Goal: Task Accomplishment & Management: Complete application form

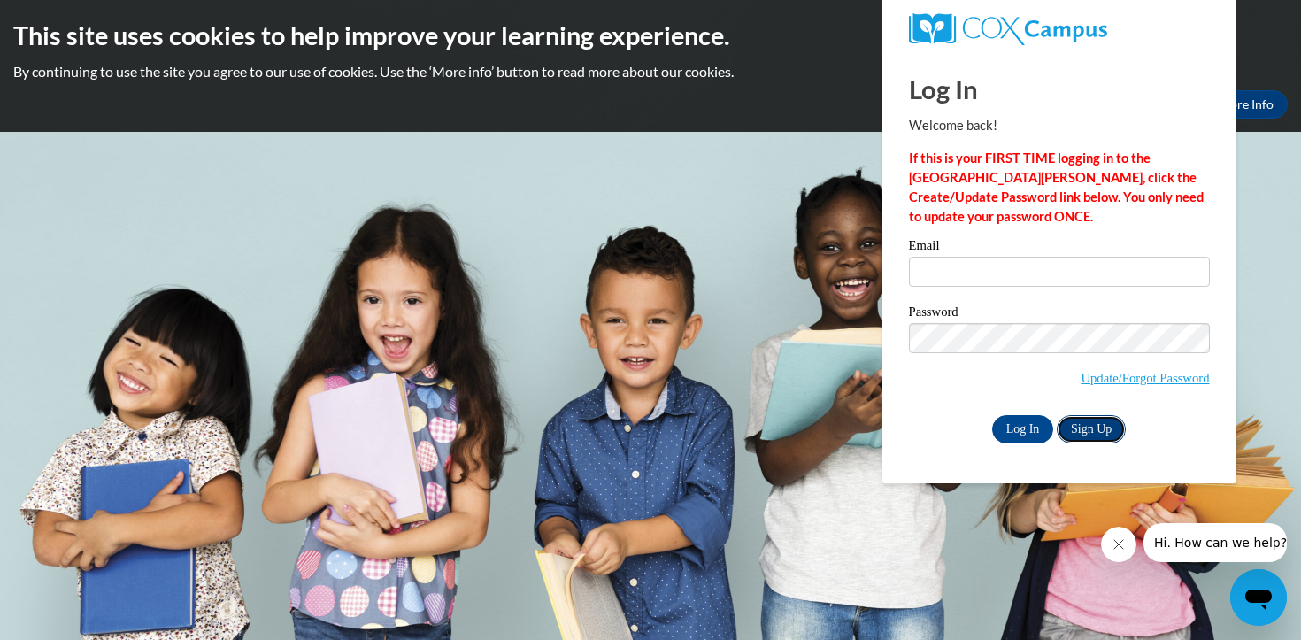
click at [1093, 428] on link "Sign Up" at bounding box center [1091, 429] width 69 height 28
click at [1100, 380] on link "Update/Forgot Password" at bounding box center [1145, 378] width 128 height 14
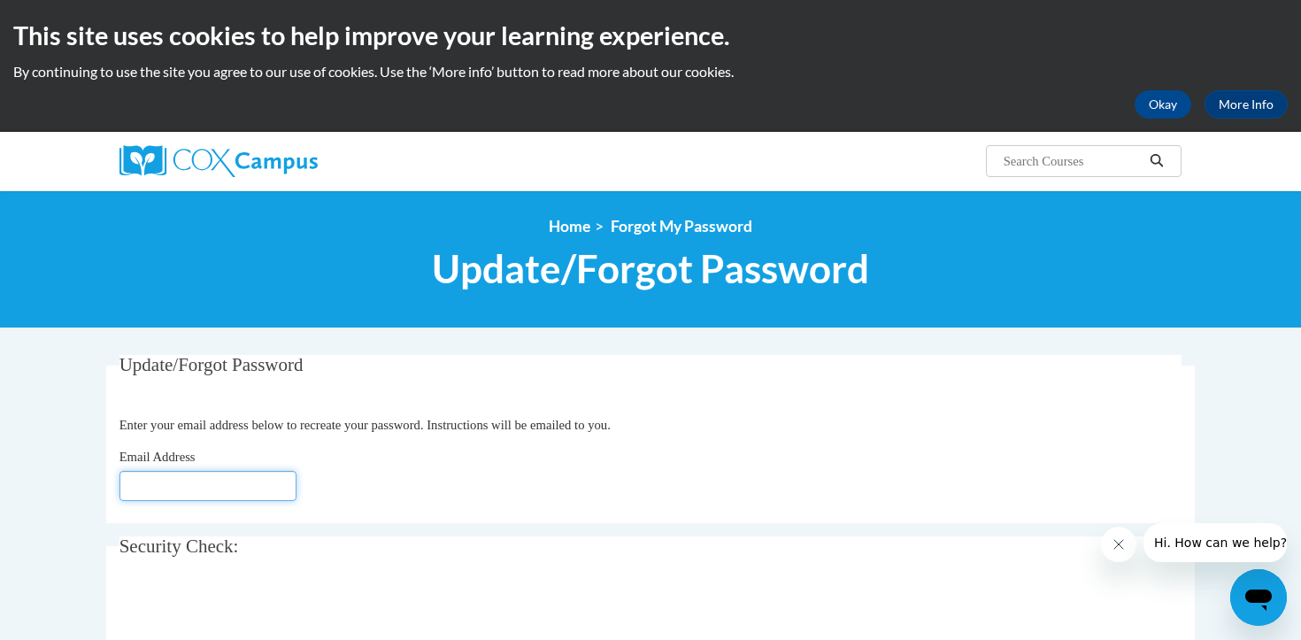
click at [169, 492] on input "Email Address" at bounding box center [208, 486] width 177 height 30
type input "jfortenberry@ucschools.org"
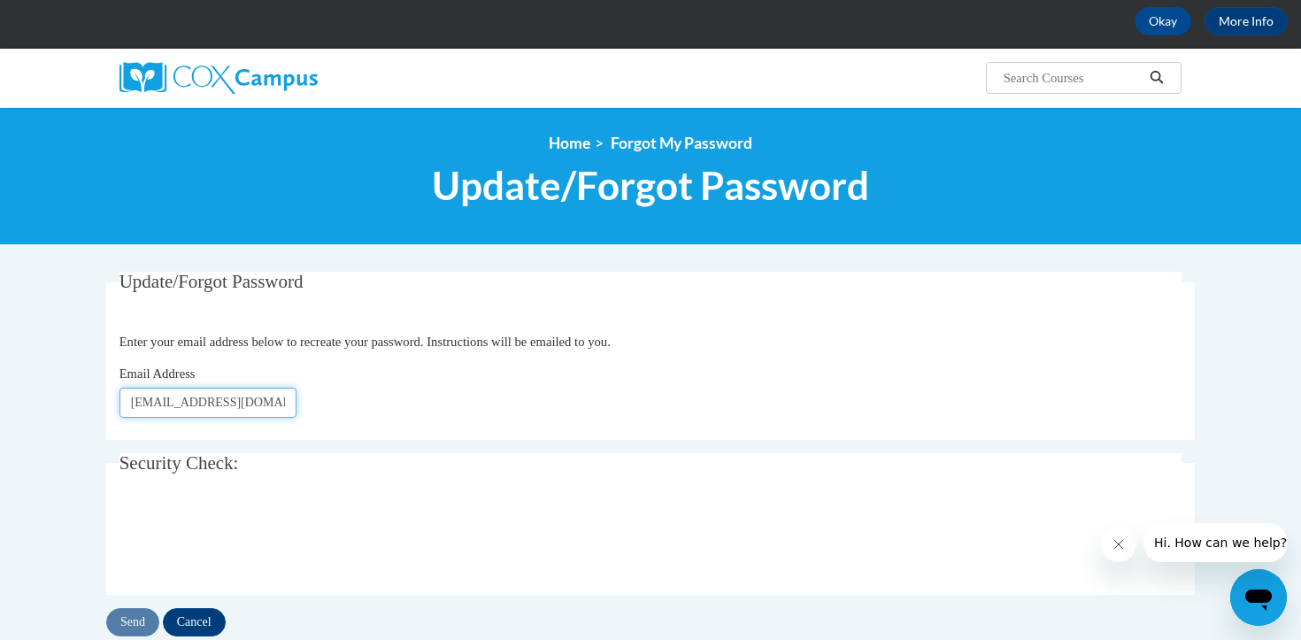
scroll to position [89, 0]
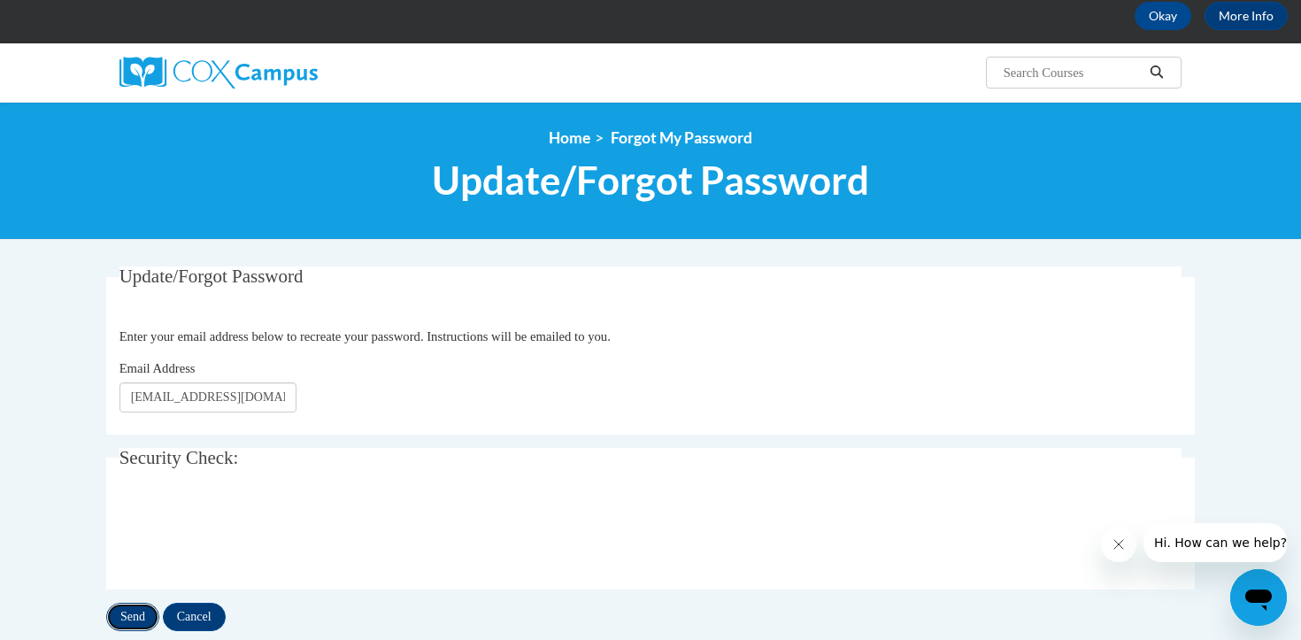
click at [133, 613] on input "Send" at bounding box center [132, 617] width 53 height 28
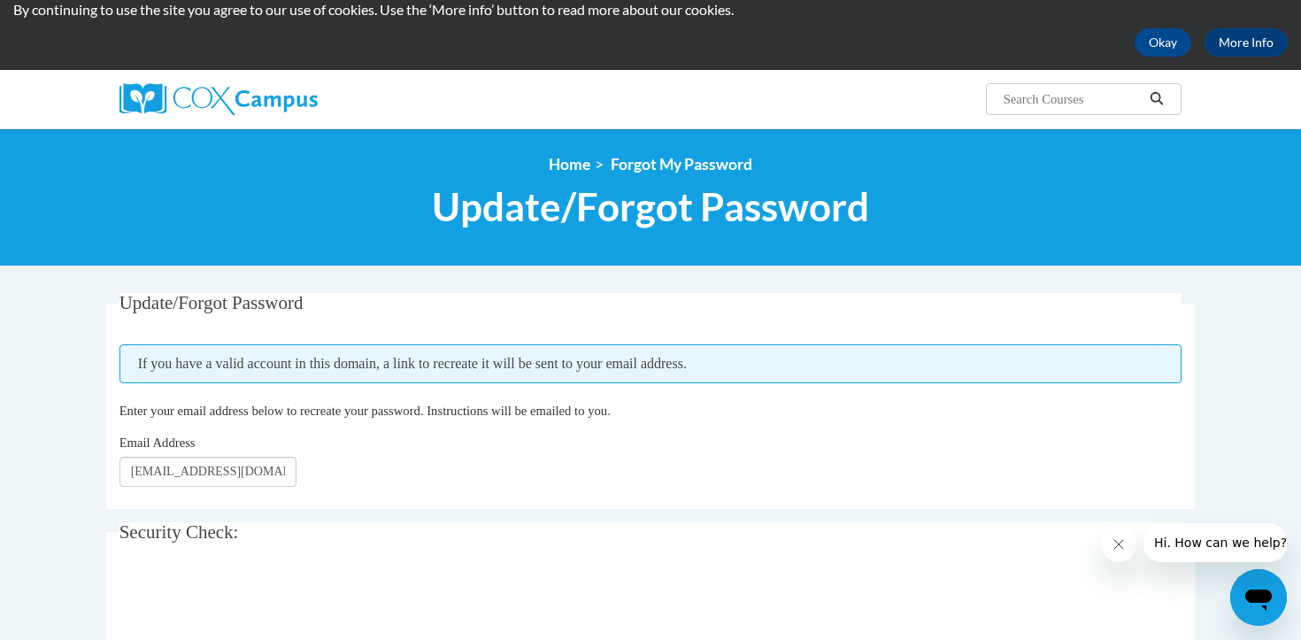
scroll to position [58, 0]
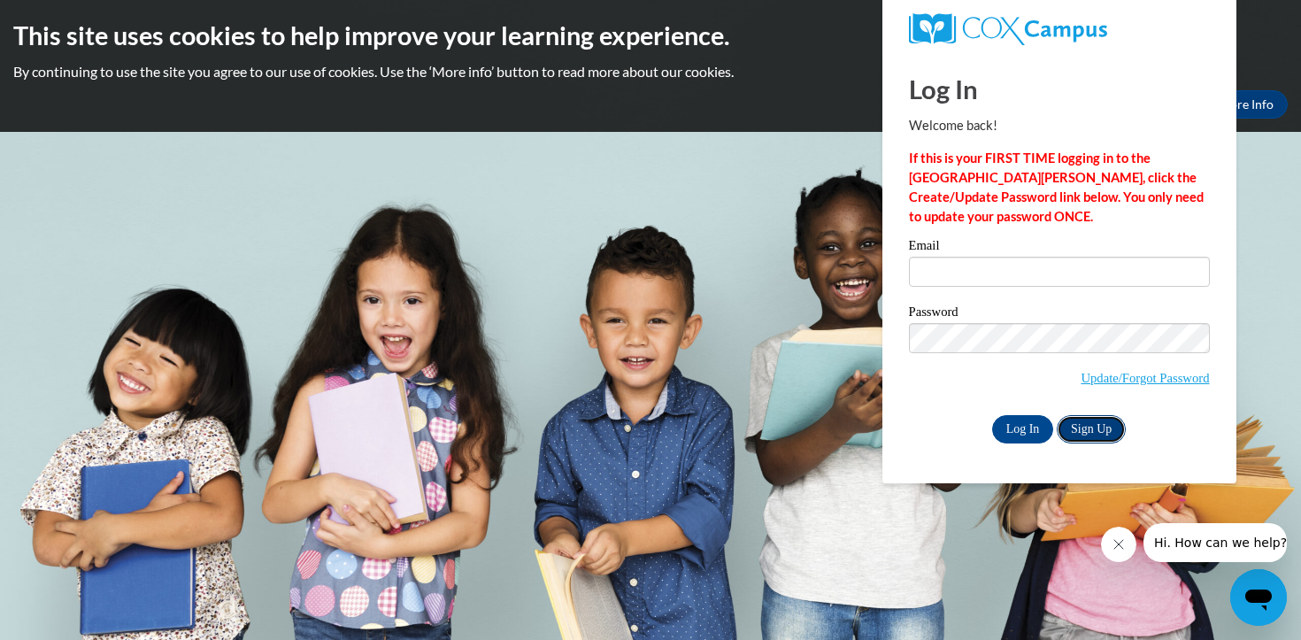
click at [1098, 430] on link "Sign Up" at bounding box center [1091, 429] width 69 height 28
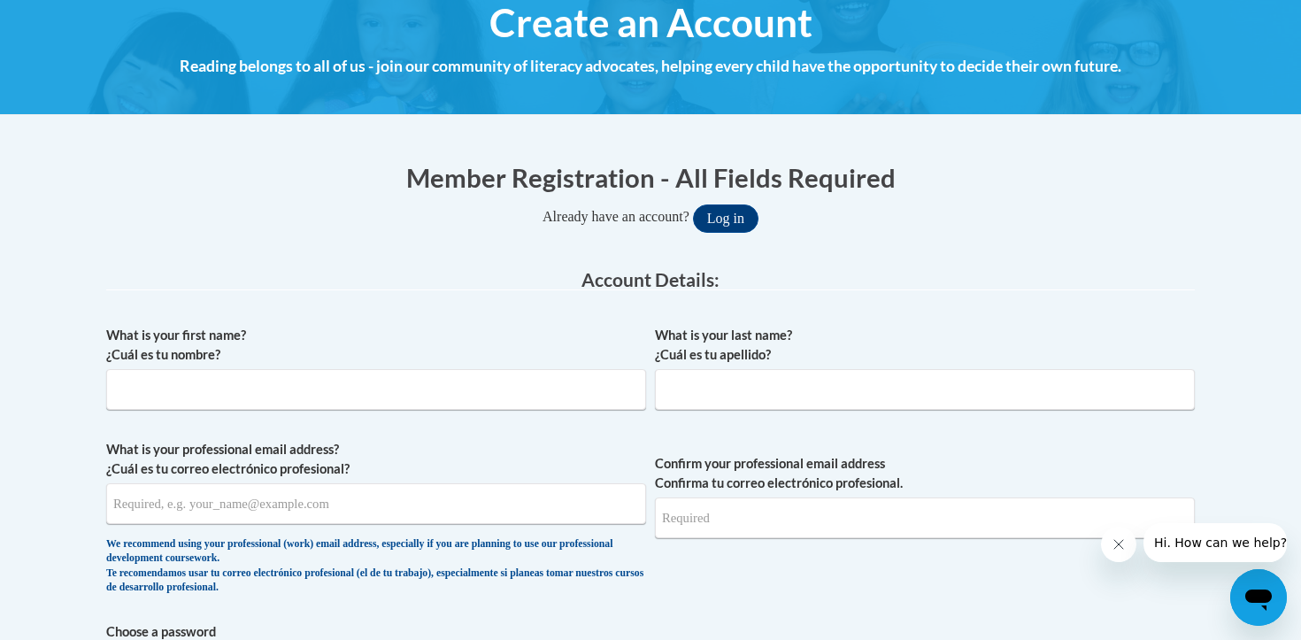
scroll to position [222, 0]
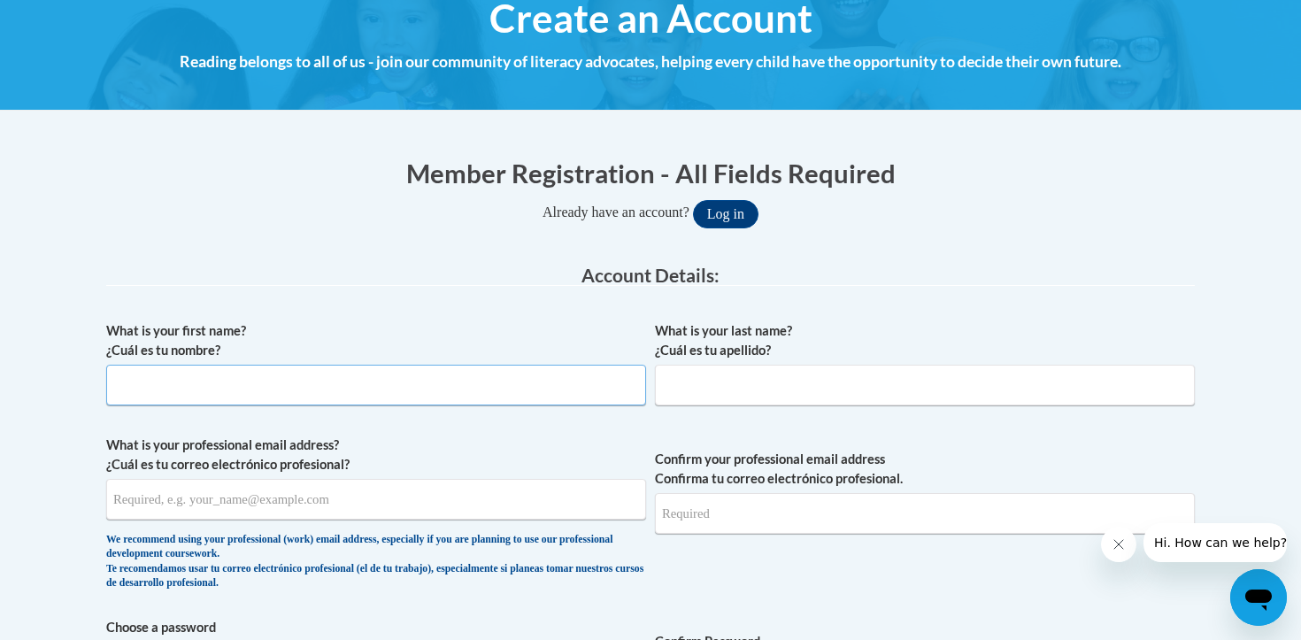
click at [207, 390] on input "What is your first name? ¿Cuál es tu nombre?" at bounding box center [376, 385] width 540 height 41
type input "Jennifer"
click at [705, 389] on input "What is your last name? ¿Cuál es tu apellido?" at bounding box center [925, 385] width 540 height 41
type input "Fortenberry"
type input "jfortenberry@ucschools.org"
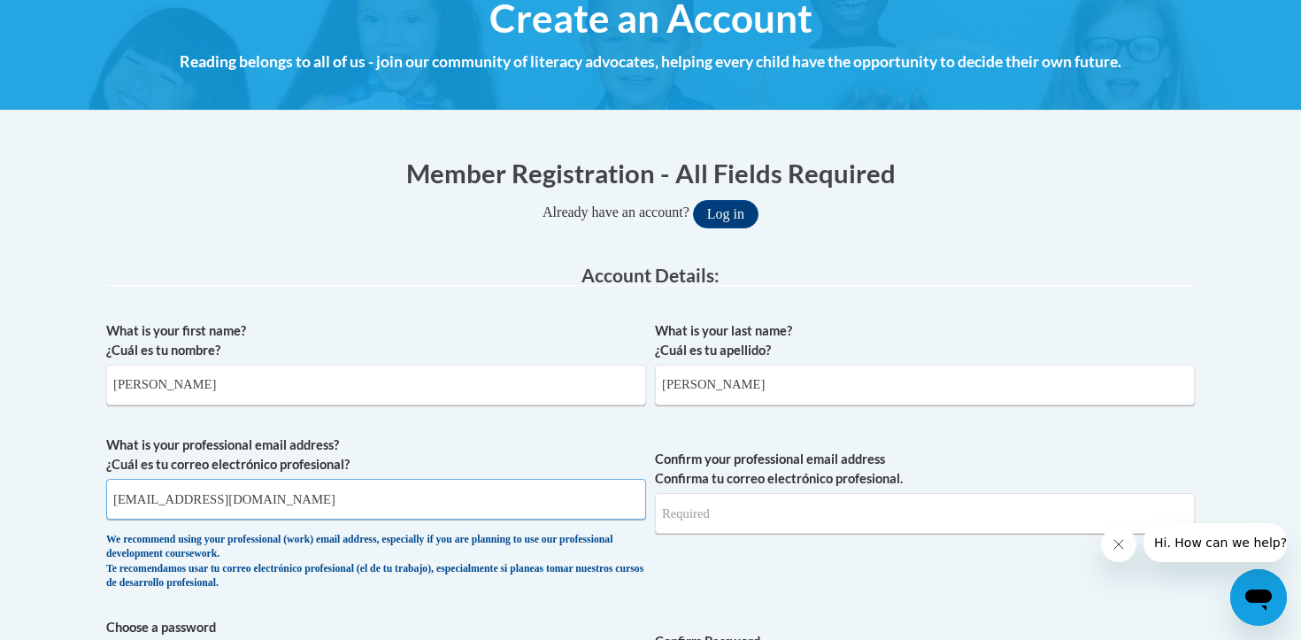
type input "jfortenberry@ucschools.org"
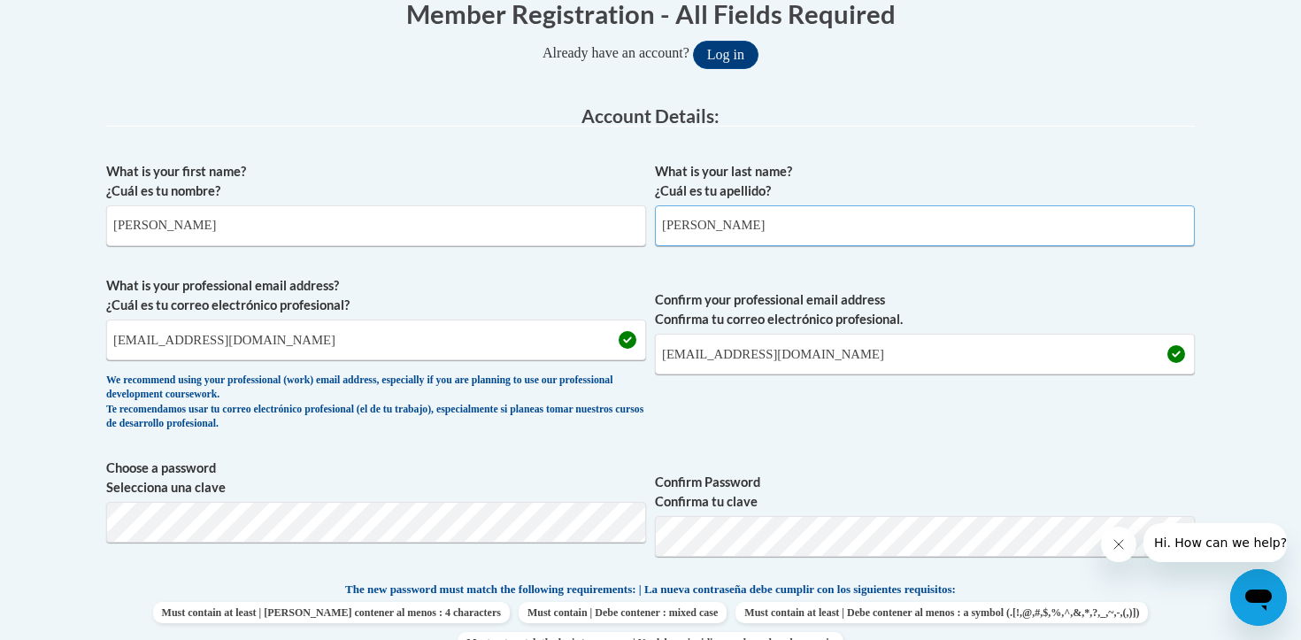
scroll to position [389, 0]
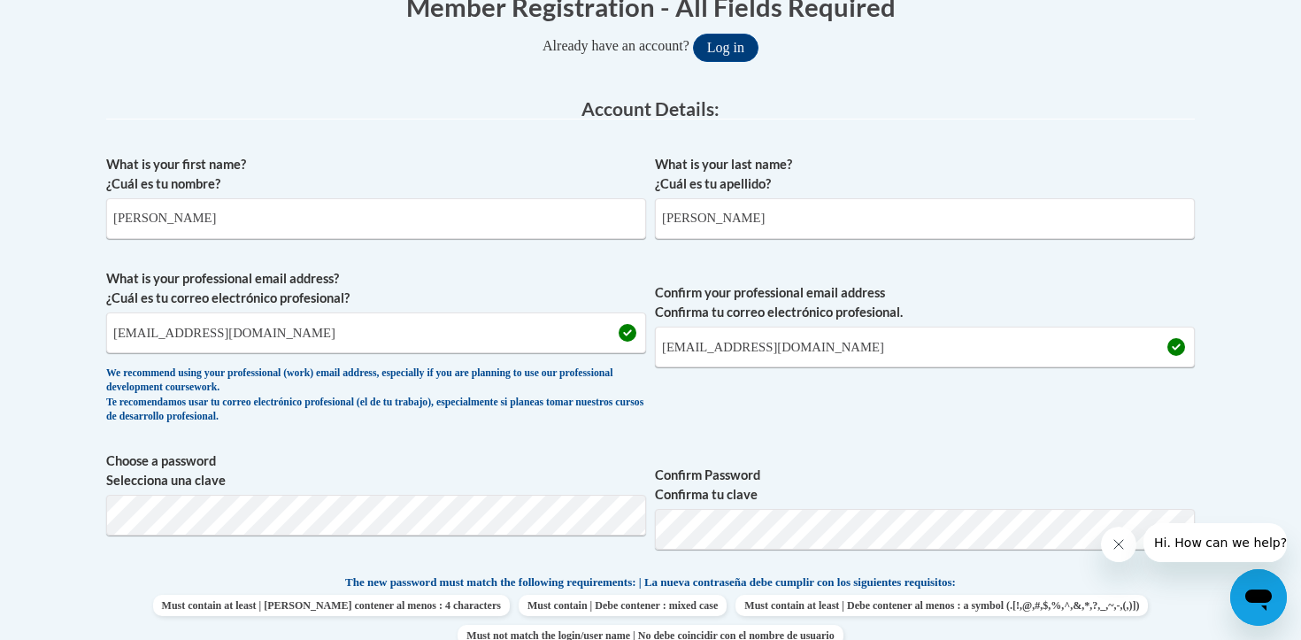
click at [1046, 467] on label "Confirm Password Confirma tu clave" at bounding box center [925, 485] width 540 height 39
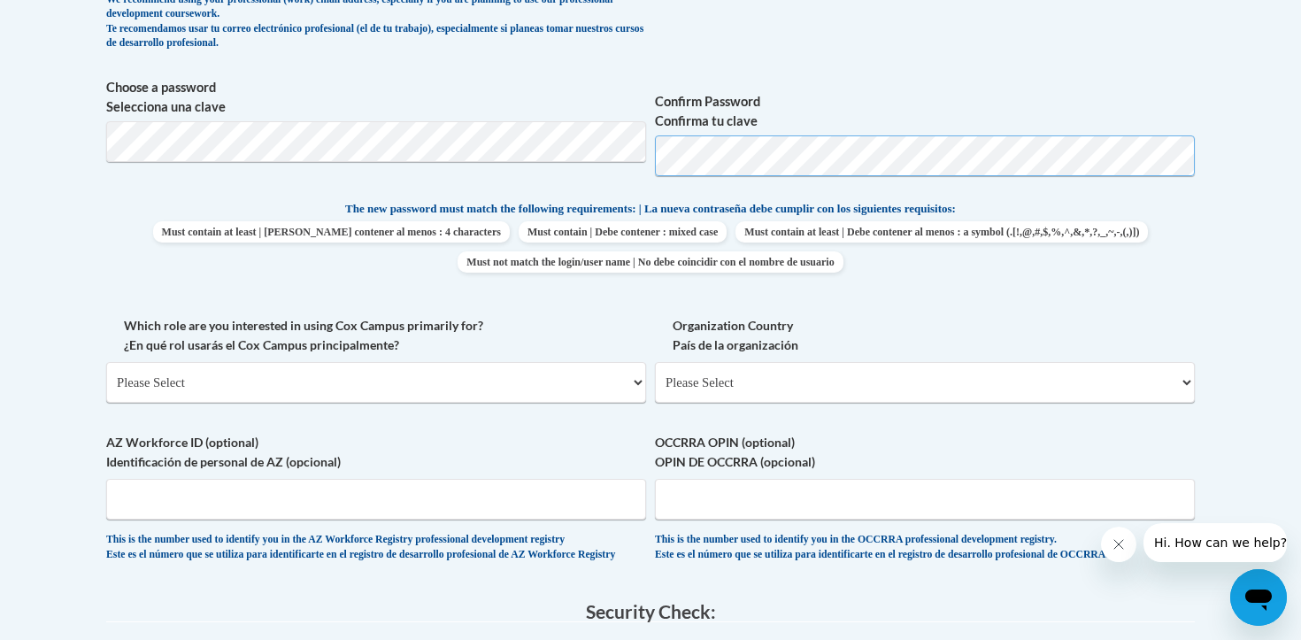
scroll to position [771, 0]
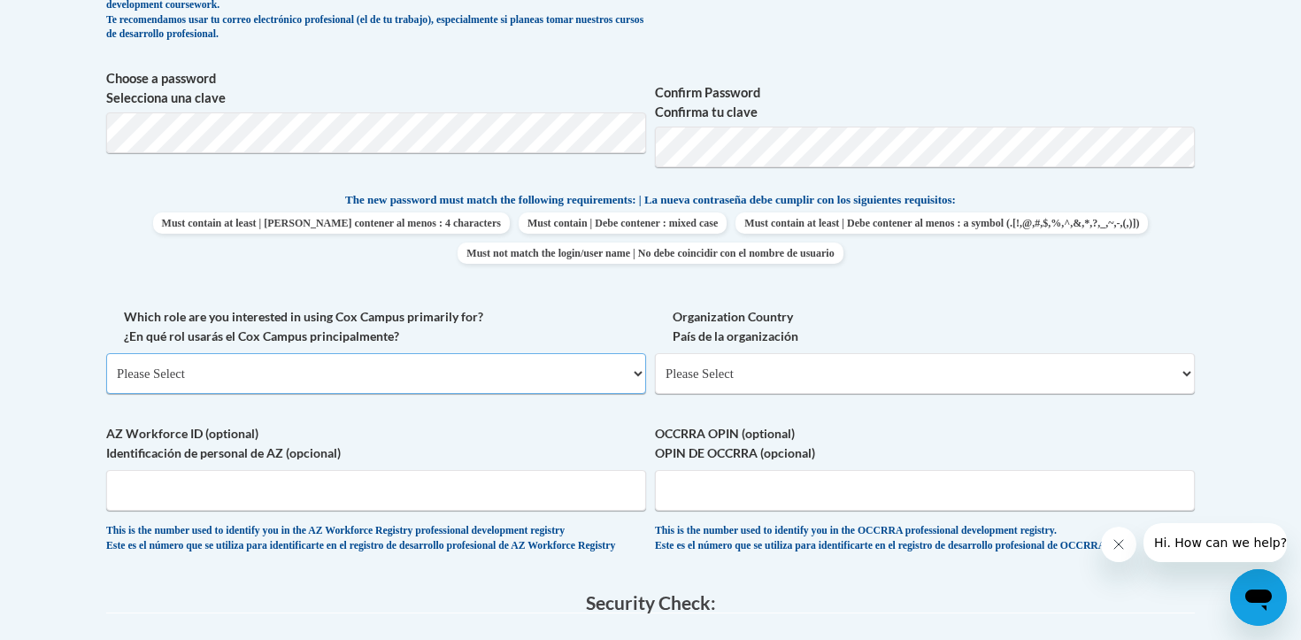
click at [606, 375] on select "Please Select College/University | Colegio/Universidad Community/Nonprofit Part…" at bounding box center [376, 373] width 540 height 41
select select "fbf2d438-af2f-41f8-98f1-81c410e29de3"
click at [106, 353] on select "Please Select College/University | Colegio/Universidad Community/Nonprofit Part…" at bounding box center [376, 373] width 540 height 41
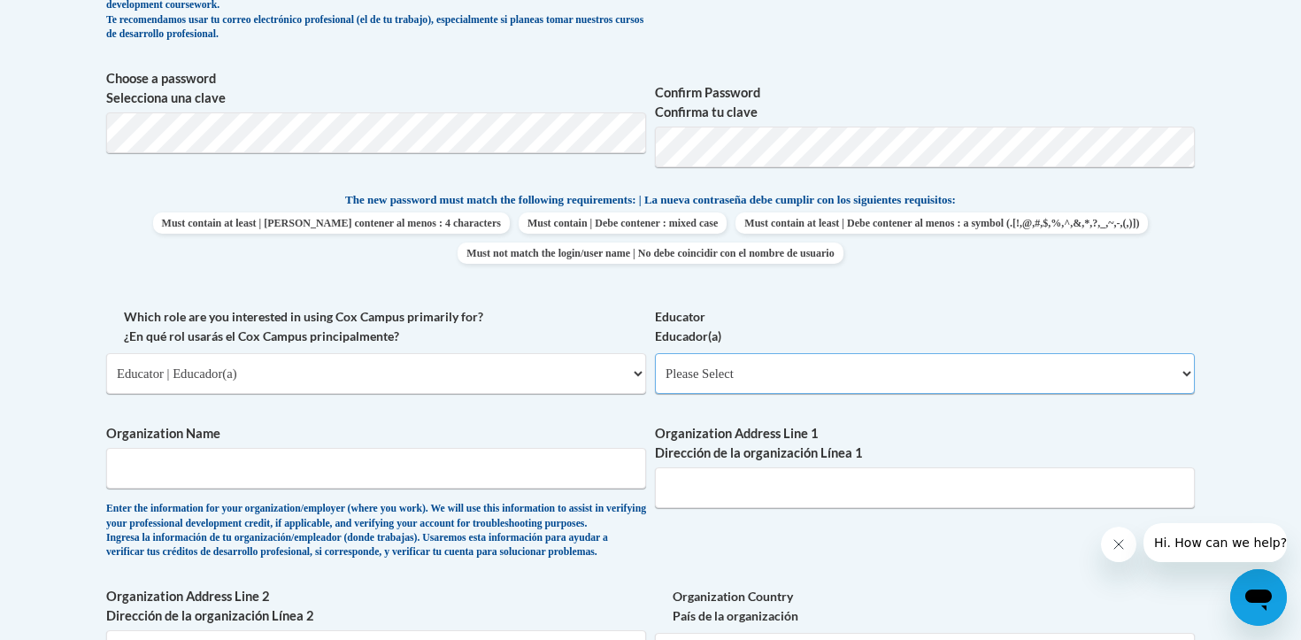
click at [716, 381] on select "Please Select Early Learning/Daycare Teacher/Family Home Care Provider | Maestr…" at bounding box center [925, 373] width 540 height 41
select select "8e40623d-54d0-45cd-9f92-5df65cd3f8cf"
click at [655, 353] on select "Please Select Early Learning/Daycare Teacher/Family Home Care Provider | Maestr…" at bounding box center [925, 373] width 540 height 41
click at [382, 465] on input "Organization Name" at bounding box center [376, 468] width 540 height 41
type input "Union County Schools"
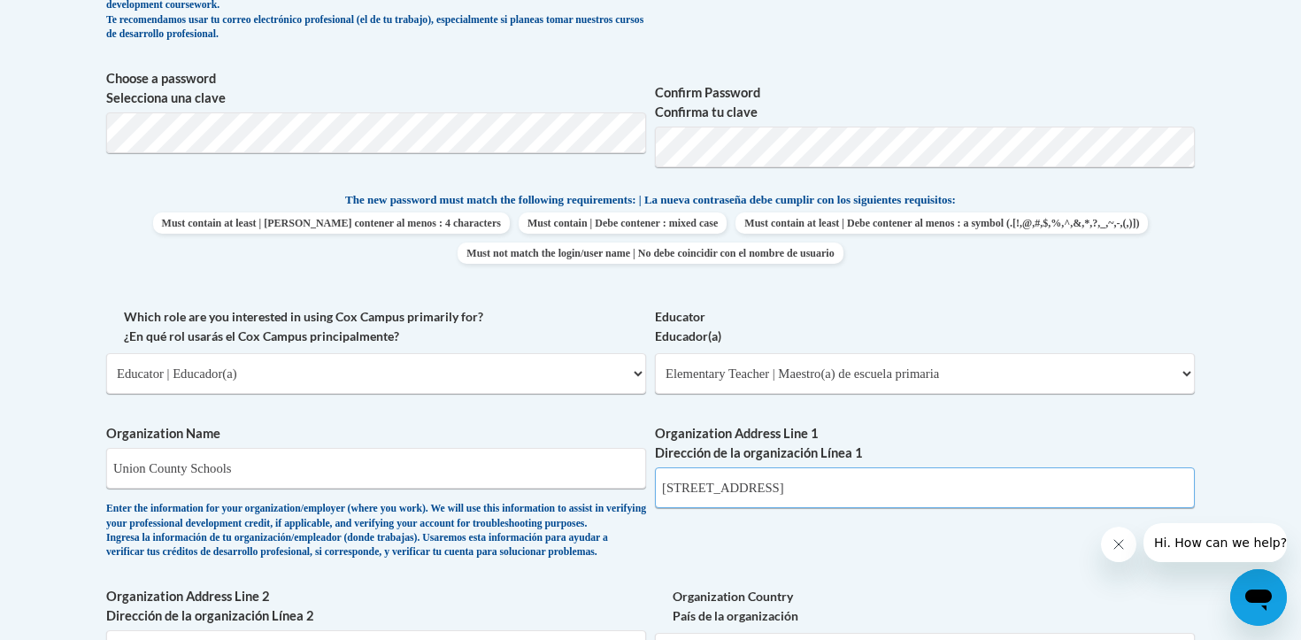
click at [833, 493] on input "82 Walnut Lane" at bounding box center [925, 487] width 540 height 41
drag, startPoint x: 772, startPoint y: 495, endPoint x: 642, endPoint y: 430, distance: 145.3
click at [642, 430] on div "What is your first name? ¿Cuál es tu nombre? Jennifer What is your last name? ¿…" at bounding box center [650, 307] width 1089 height 1087
type input "124 Hughes Street, Blairsville, GA 30512"
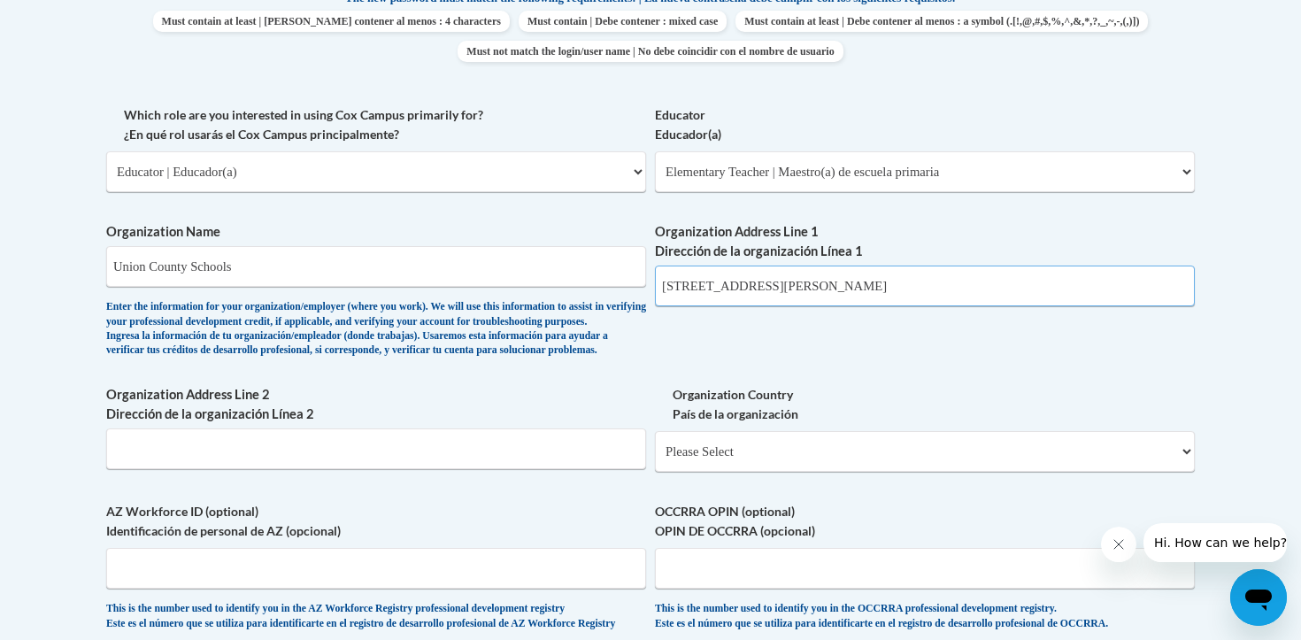
scroll to position [984, 0]
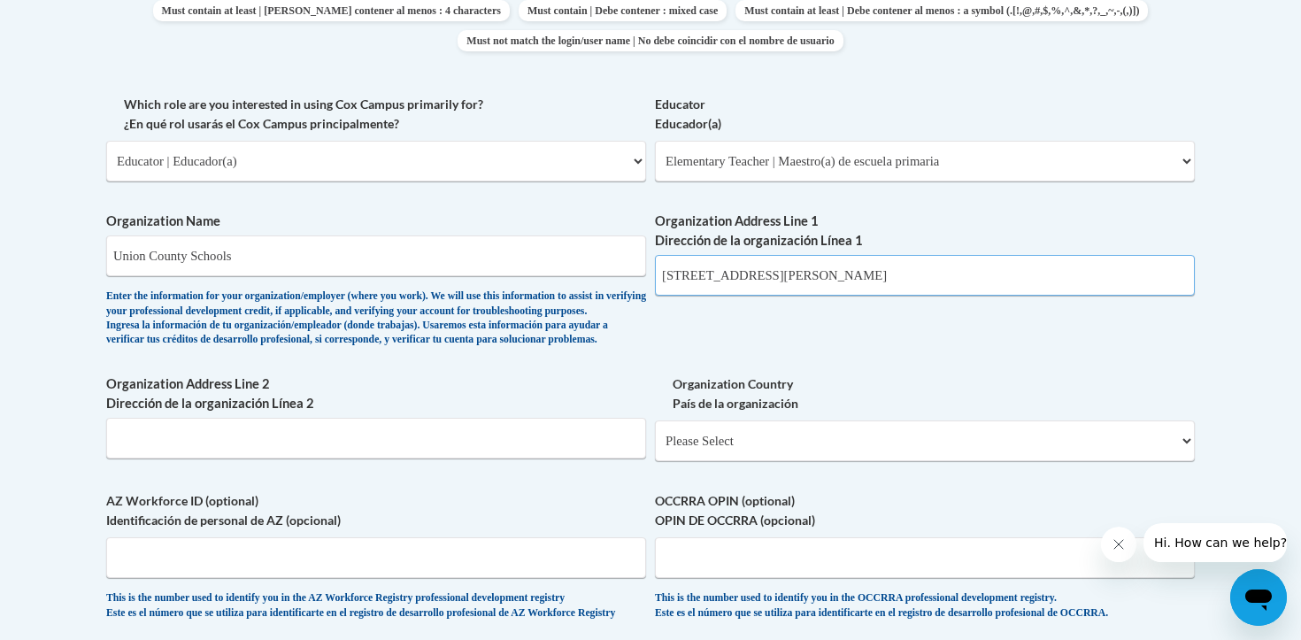
drag, startPoint x: 908, startPoint y: 273, endPoint x: 775, endPoint y: 270, distance: 132.8
click at [775, 270] on input "124 Hughes Street, Blairsville, GA 30512" at bounding box center [925, 275] width 540 height 41
click at [147, 459] on input "Organization Address Line 2 Dirección de la organización Línea 2" at bounding box center [376, 438] width 540 height 41
paste input "Blairsville, GA 30512"
type input "Blairsville, GA 30512"
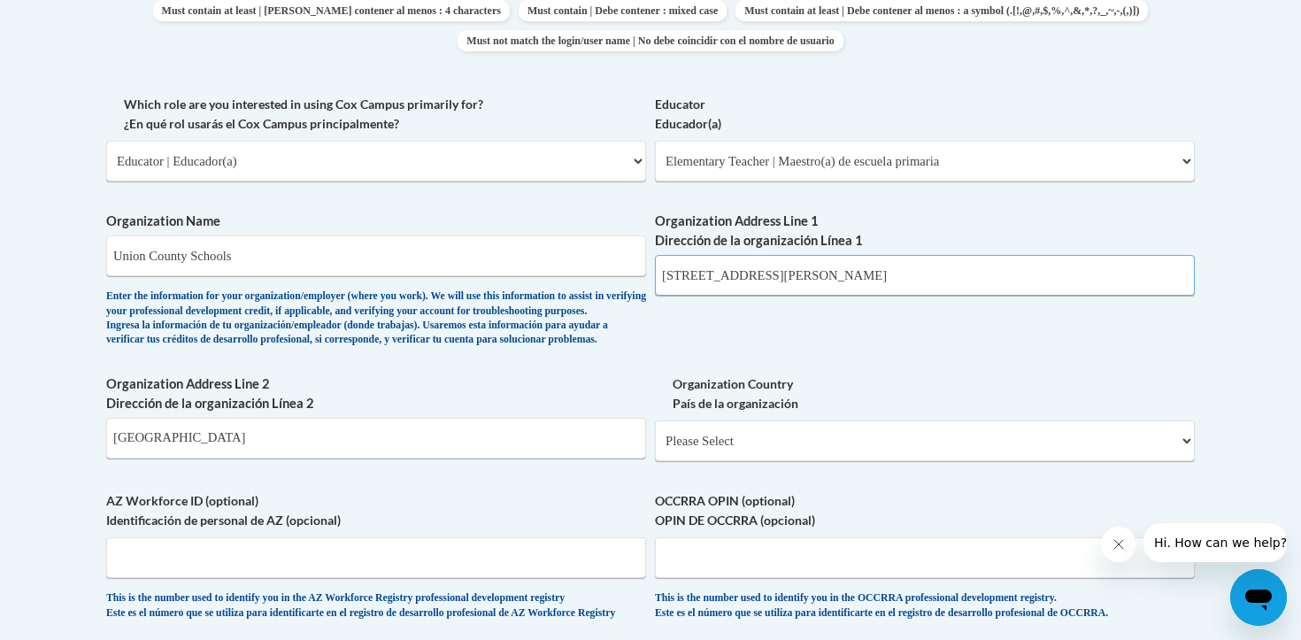
click at [900, 277] on input "124 Hughes Street, Blairsville, GA 30512" at bounding box center [925, 275] width 540 height 41
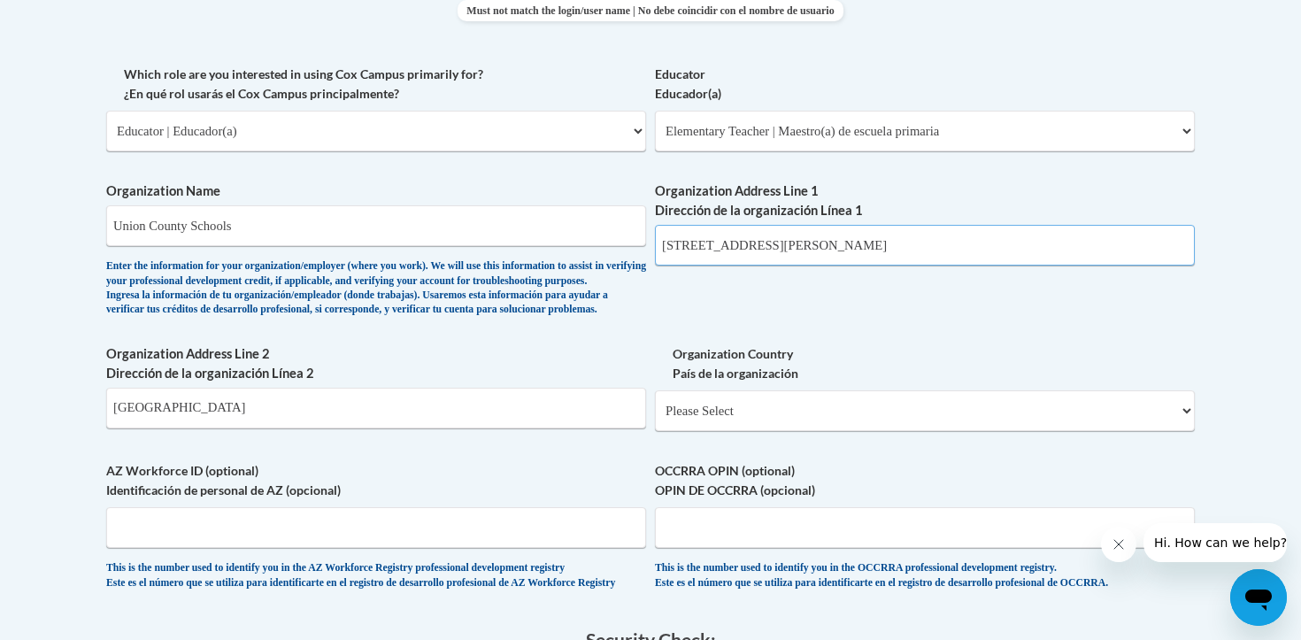
type input "124 Hughes Street"
click at [1161, 431] on select "Please Select United States | Estados Unidos Outside of the United States | Fue…" at bounding box center [925, 410] width 540 height 41
select select "ad49bcad-a171-4b2e-b99c-48b446064914"
click at [655, 419] on select "Please Select United States | Estados Unidos Outside of the United States | Fue…" at bounding box center [925, 410] width 540 height 41
select select
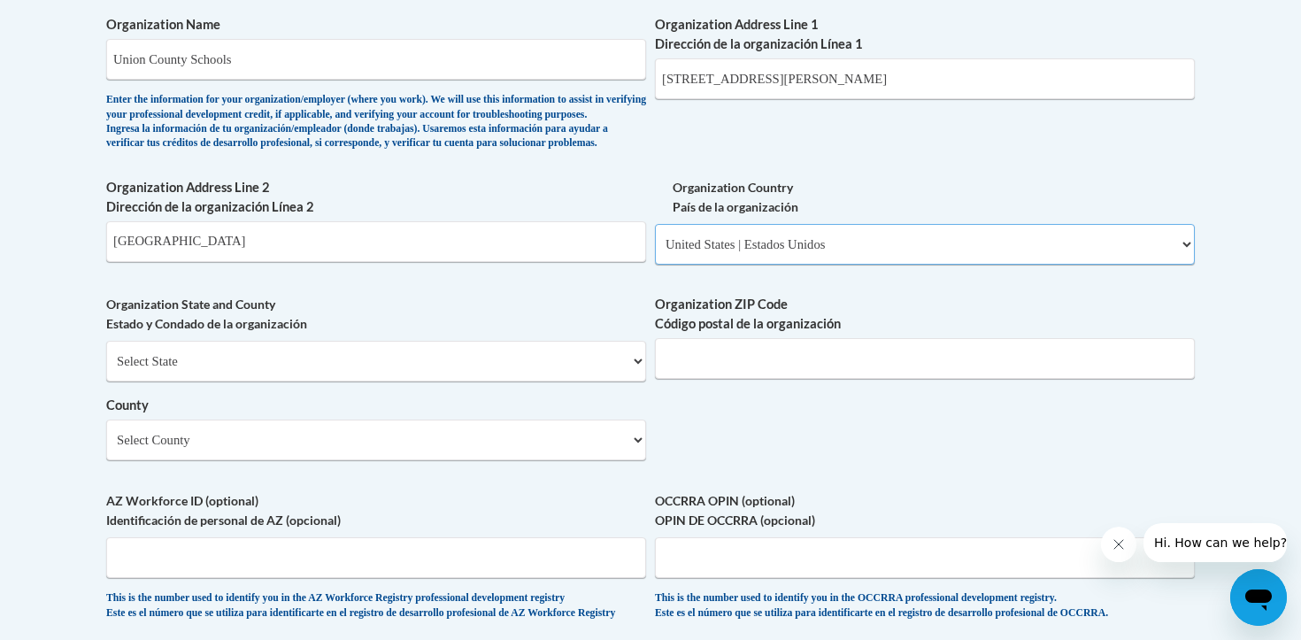
scroll to position [1186, 0]
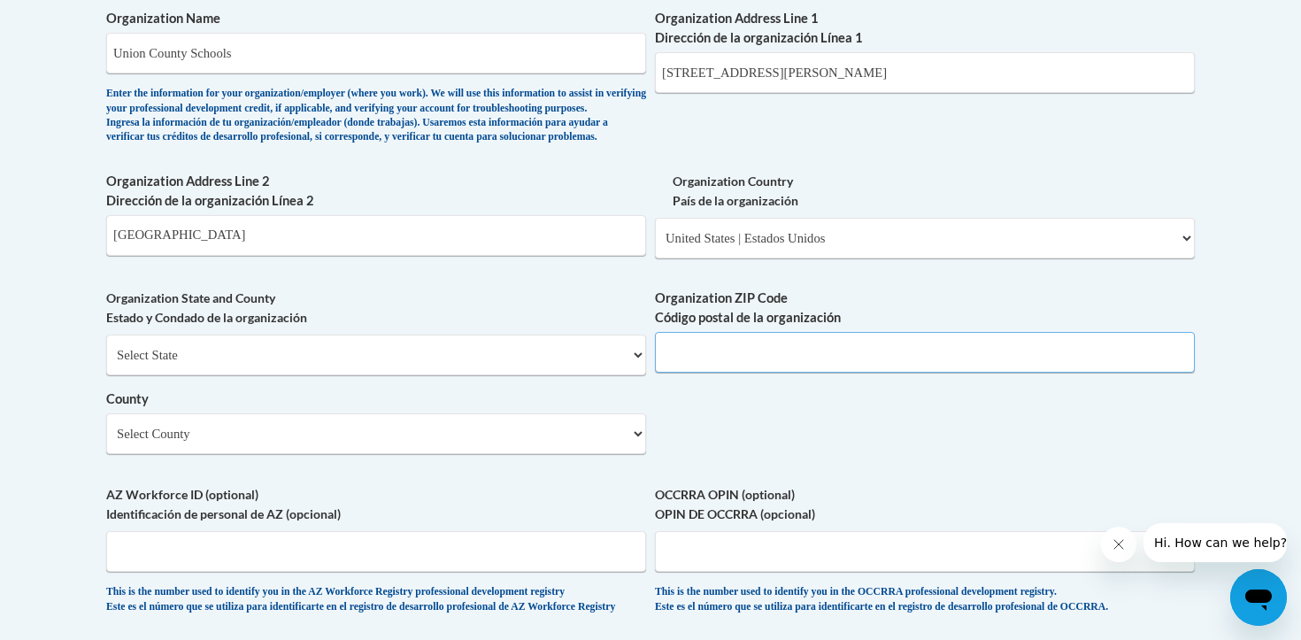
click at [862, 373] on input "Organization ZIP Code Código postal de la organización" at bounding box center [925, 352] width 540 height 41
type input "30512"
click at [635, 454] on select "Select County Appling Atkinson Bacon Baker Baldwin Banks Barrow Bartow Ben Hill…" at bounding box center [376, 433] width 540 height 41
select select "Union"
click at [106, 443] on select "Select County Appling Atkinson Bacon Baker Baldwin Banks Barrow Bartow Ben Hill…" at bounding box center [376, 433] width 540 height 41
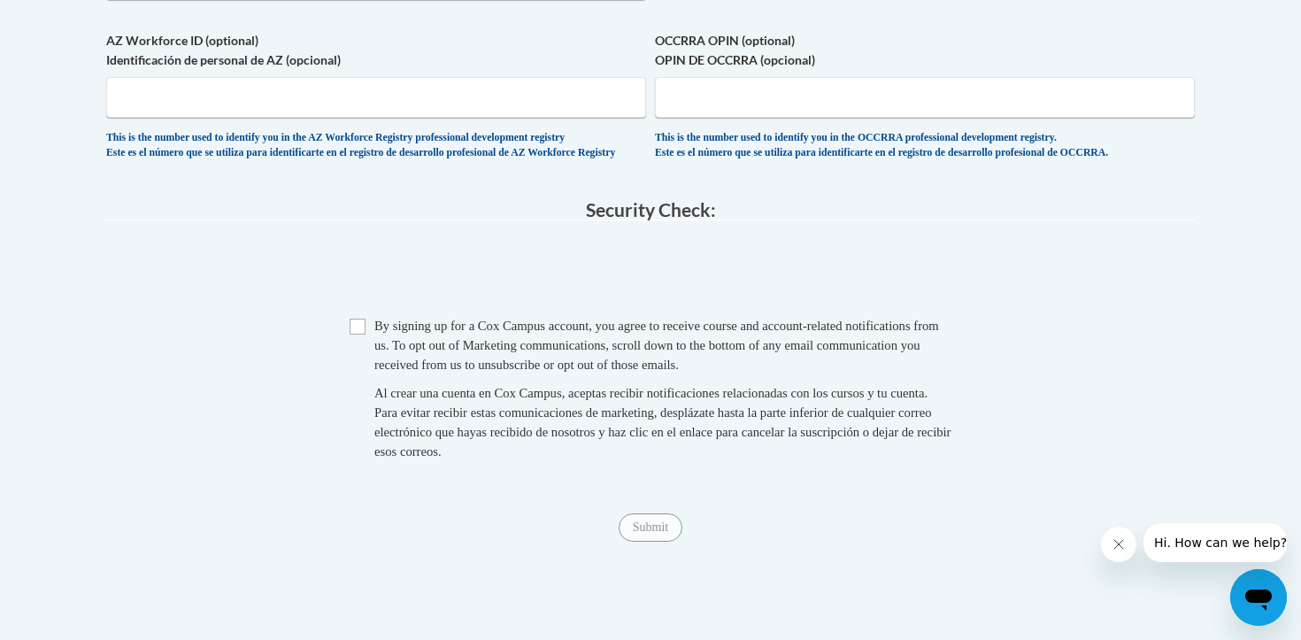
scroll to position [1643, 0]
click at [359, 332] on input "Checkbox" at bounding box center [358, 324] width 16 height 16
checkbox input "true"
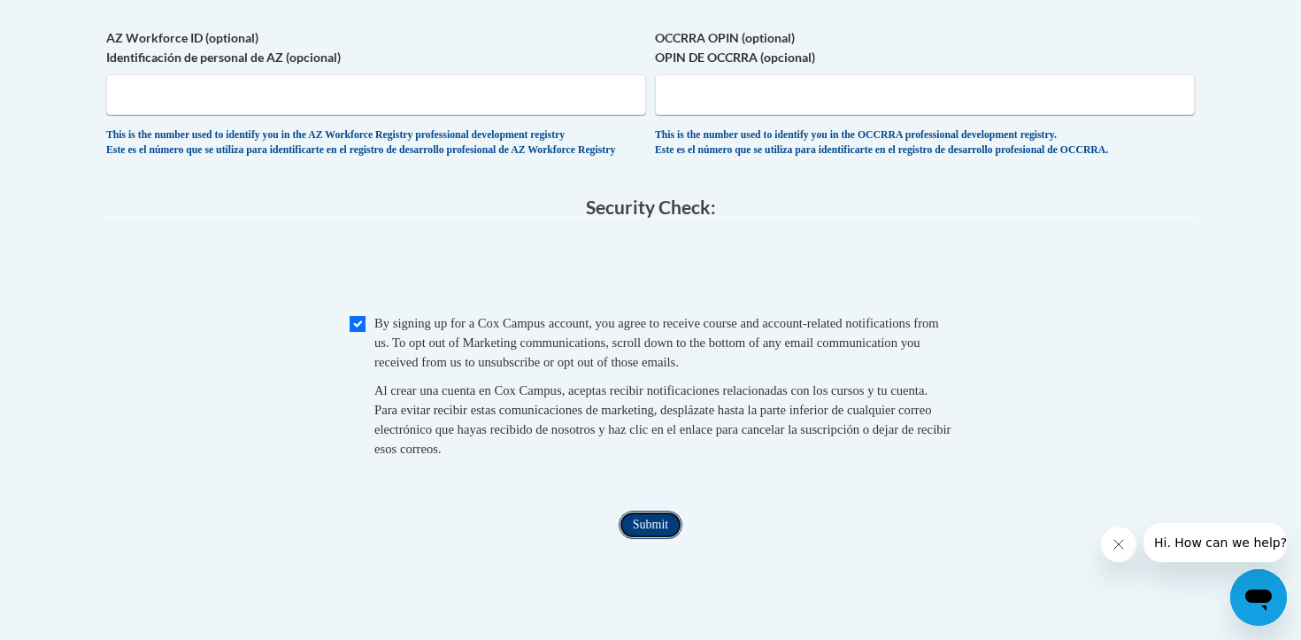
click at [644, 539] on input "Submit" at bounding box center [651, 525] width 64 height 28
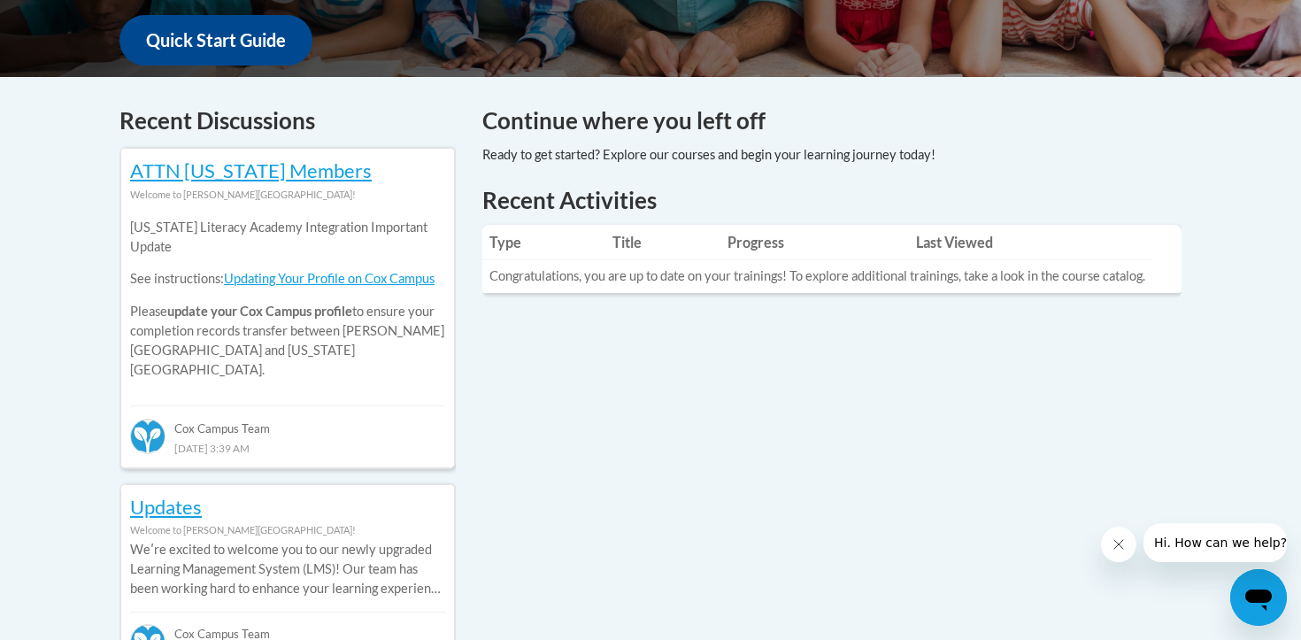
scroll to position [677, 0]
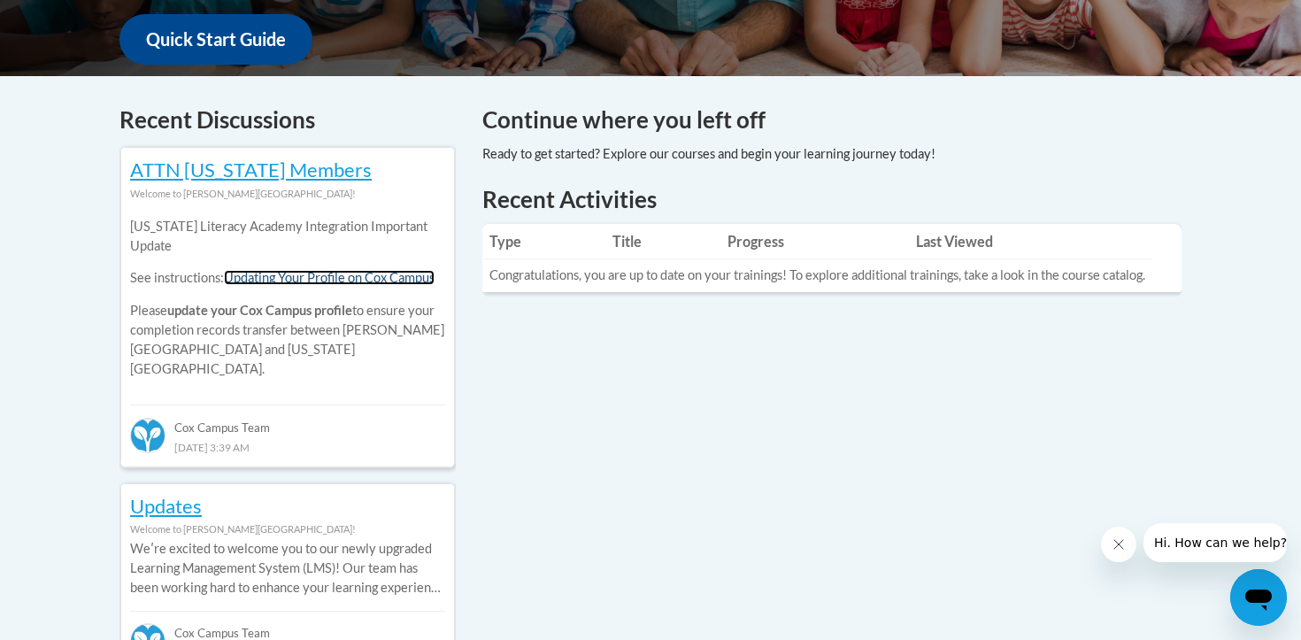
click at [301, 274] on link "Updating Your Profile on Cox Campus" at bounding box center [329, 277] width 211 height 15
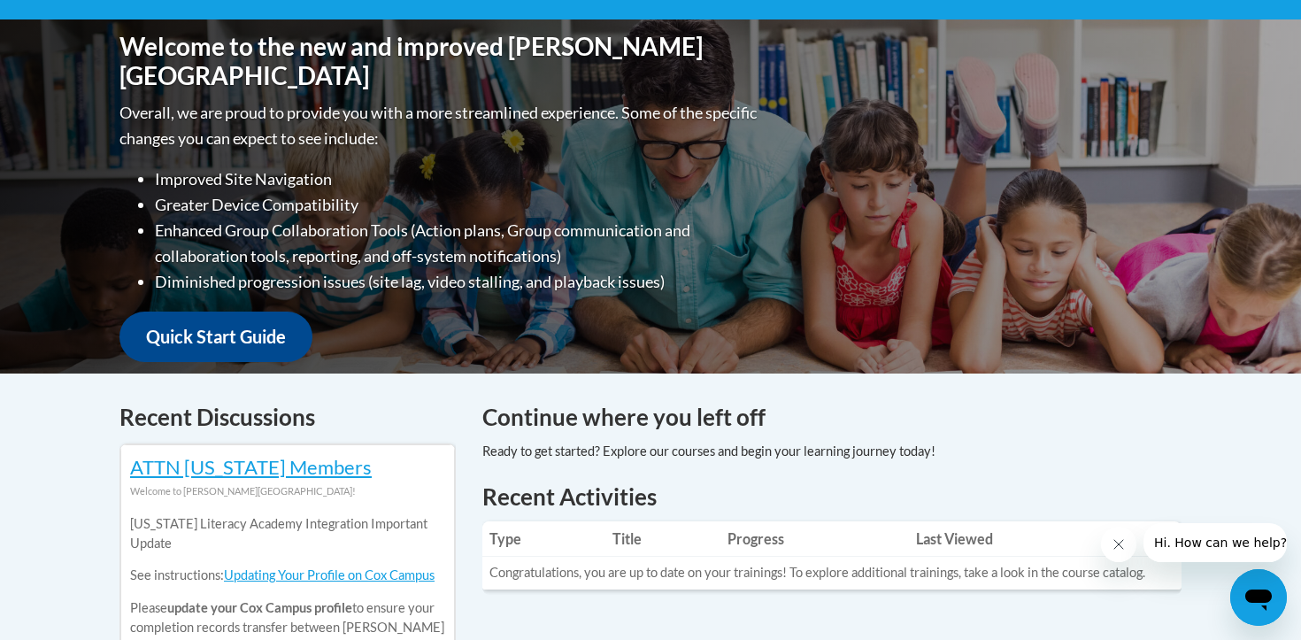
scroll to position [368, 0]
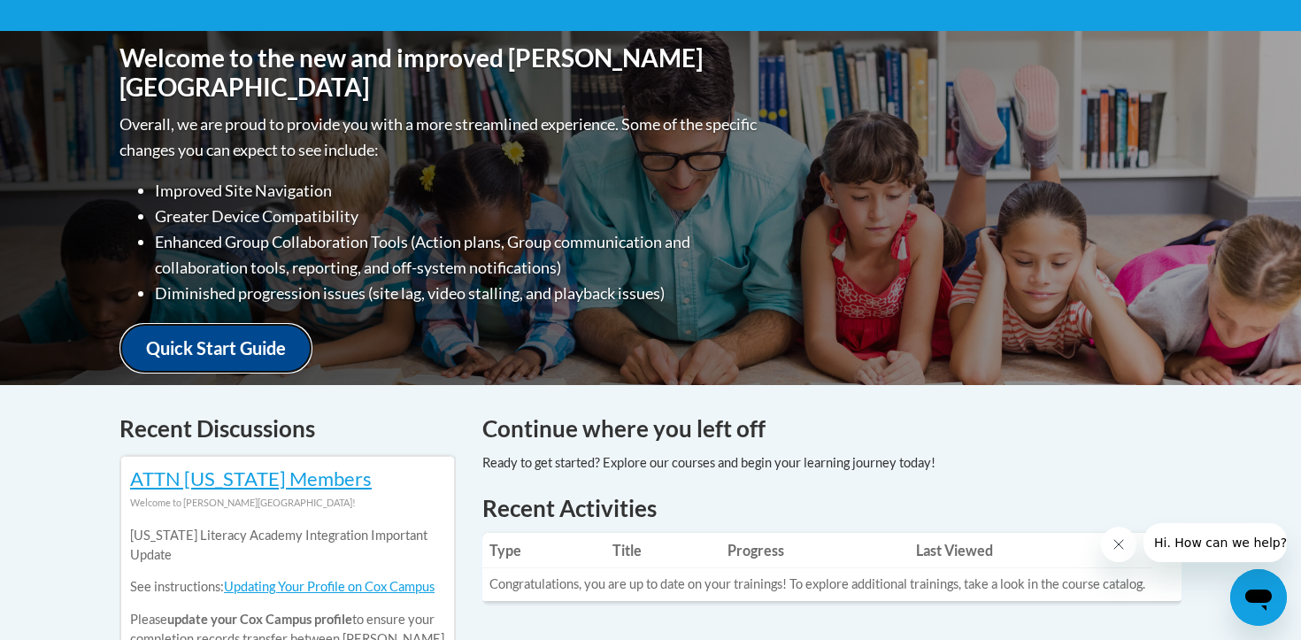
click at [200, 335] on link "Quick Start Guide" at bounding box center [216, 348] width 193 height 50
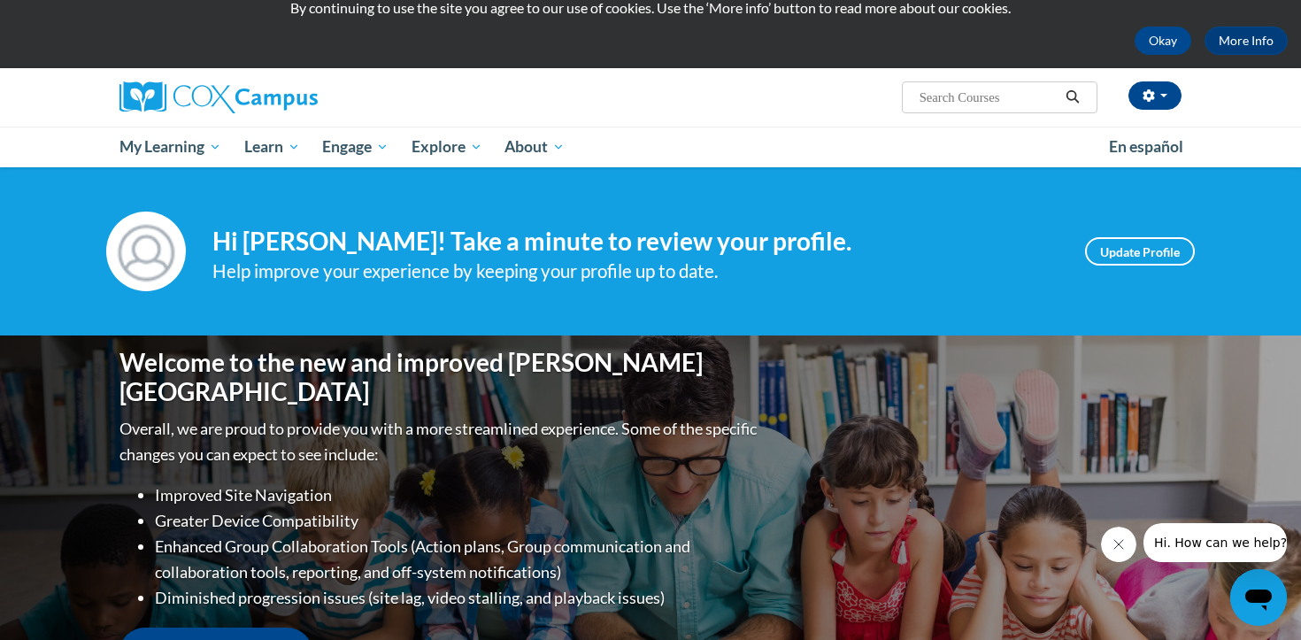
scroll to position [0, 0]
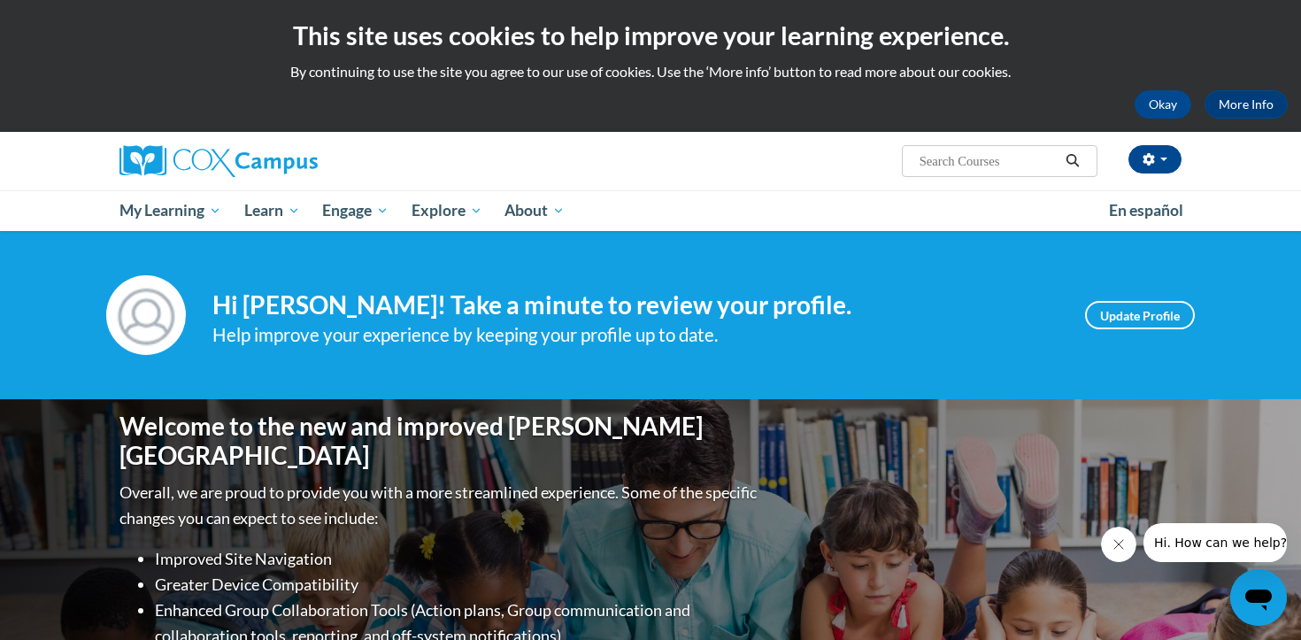
click at [923, 160] on input "Search..." at bounding box center [989, 160] width 142 height 21
type input "Science of reading"
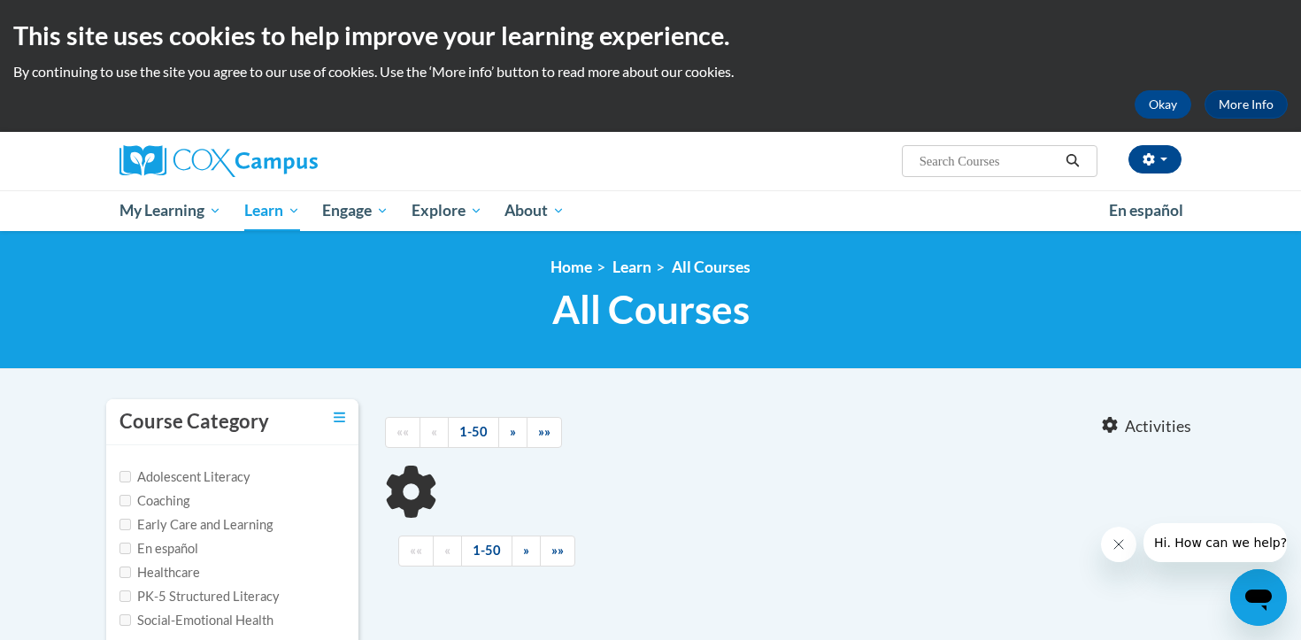
type input "Science of reading"
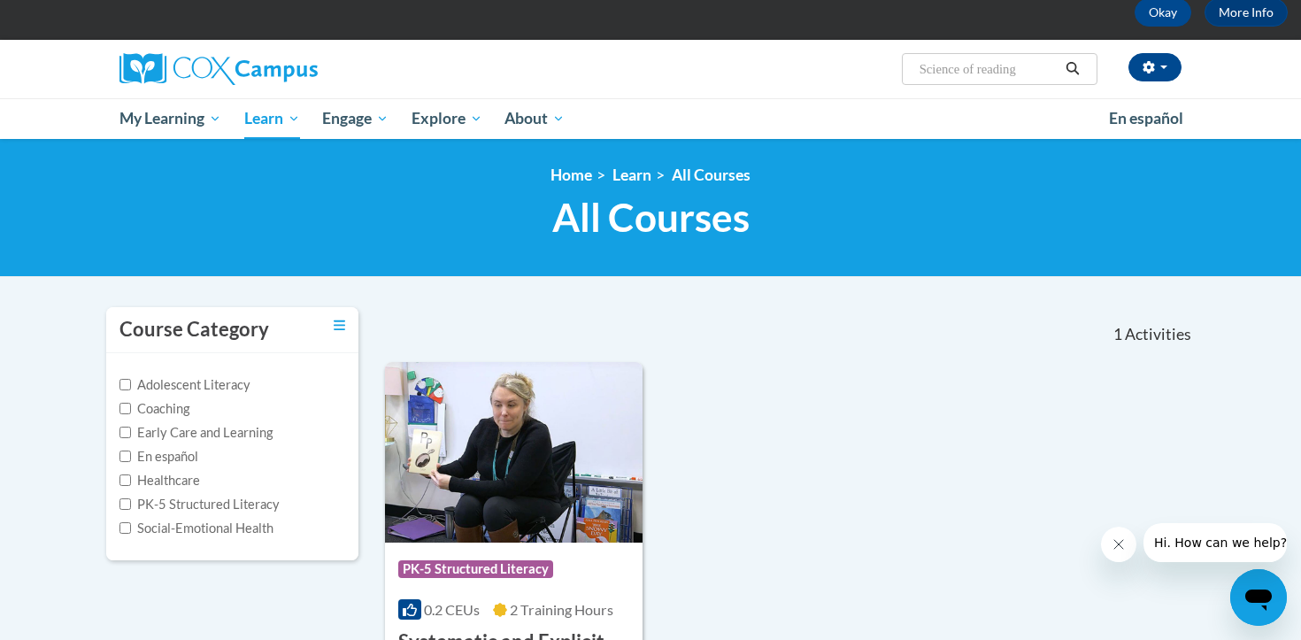
scroll to position [90, 0]
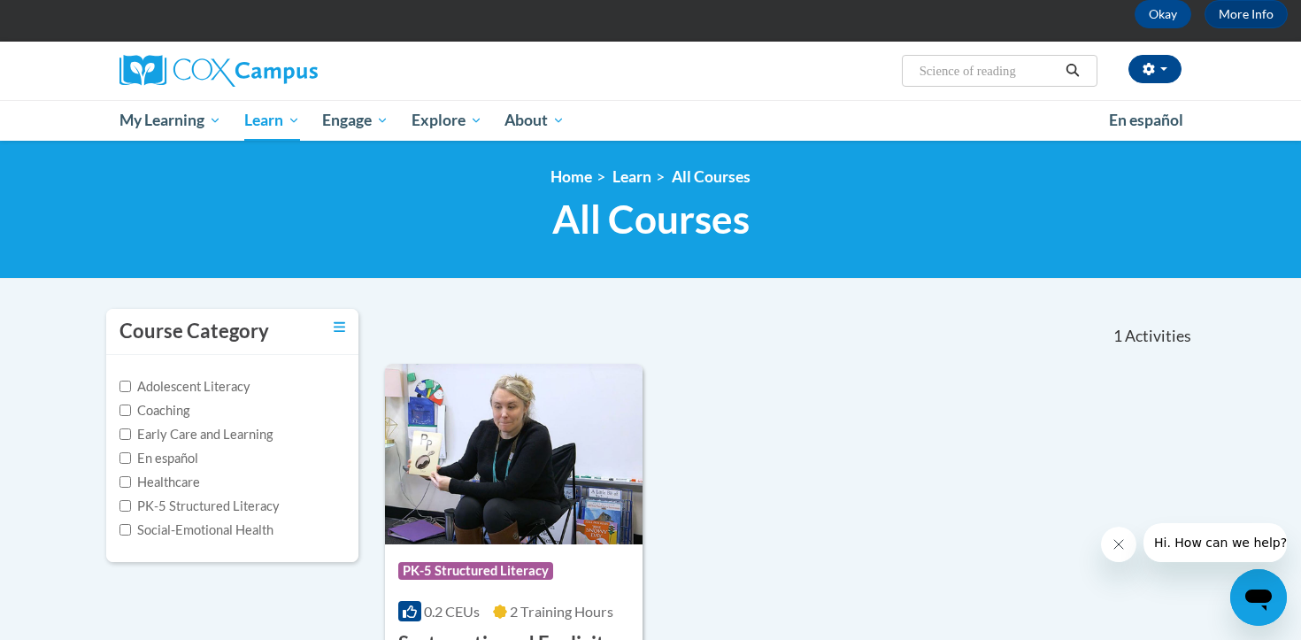
click at [824, 188] on div "<en>Home</en><fr>Accueil</fr><de>Zuhause</de><it>Casa</it><es>Casa</es><pt>Casa…" at bounding box center [650, 209] width 1115 height 84
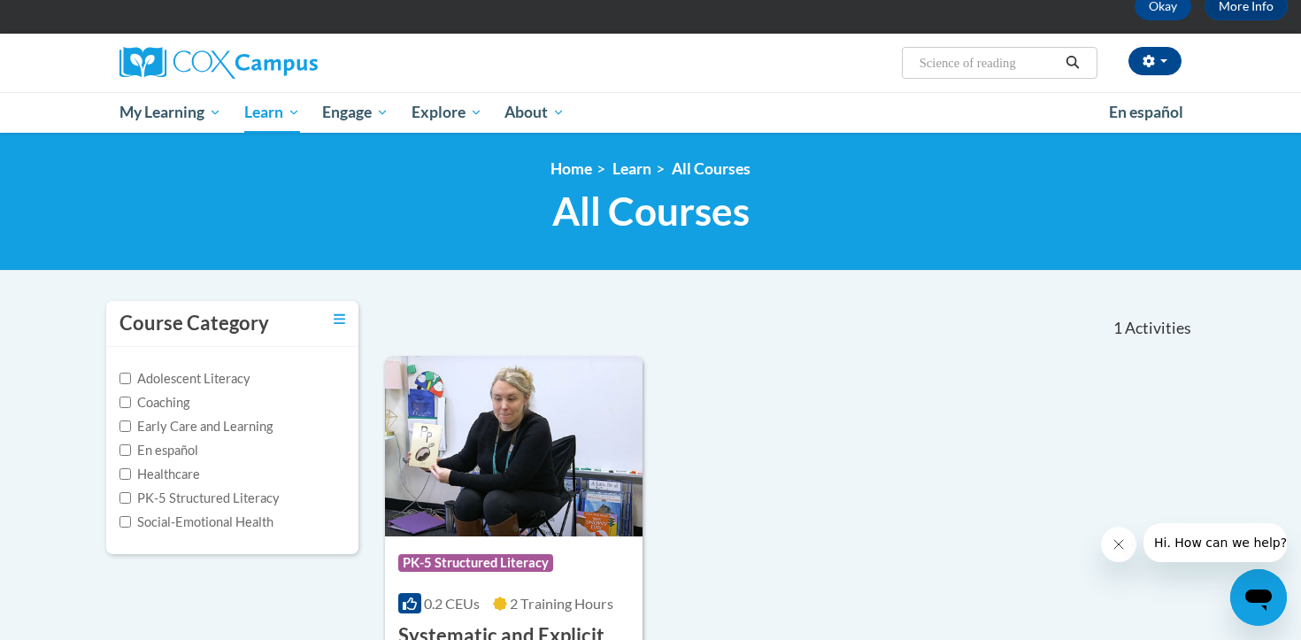
scroll to position [0, 0]
